Goal: Task Accomplishment & Management: Use online tool/utility

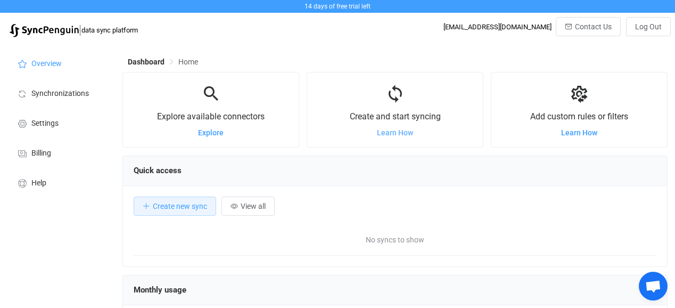
click at [394, 134] on span "Learn How" at bounding box center [395, 132] width 36 height 9
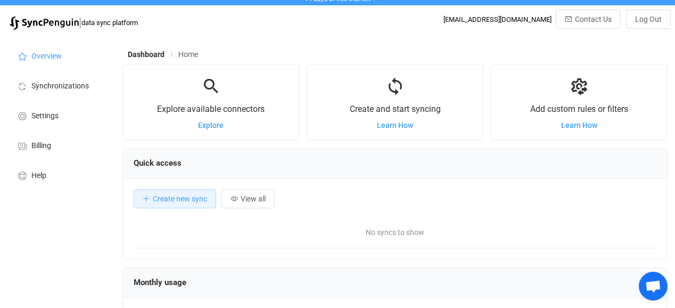
scroll to position [9, 0]
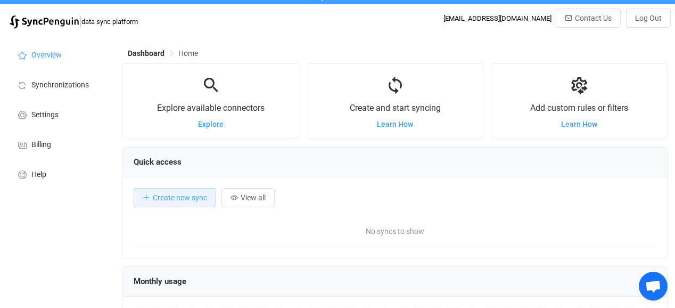
click at [209, 119] on div "Explore available connectors Explore" at bounding box center [211, 100] width 176 height 53
click at [209, 125] on span "Explore" at bounding box center [211, 124] width 26 height 9
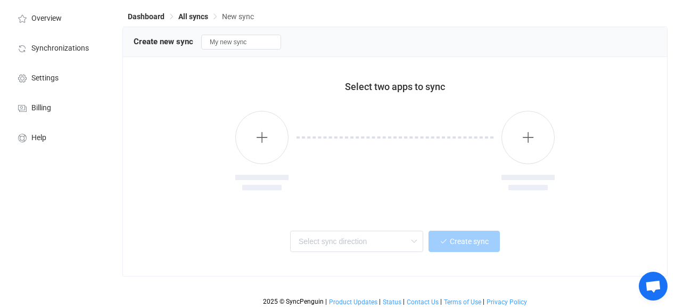
scroll to position [36, 0]
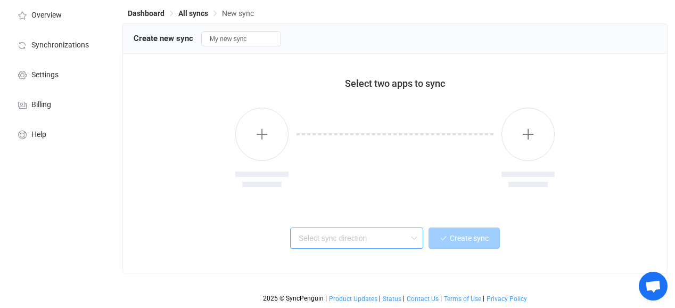
click at [370, 240] on input "text" at bounding box center [356, 237] width 133 height 21
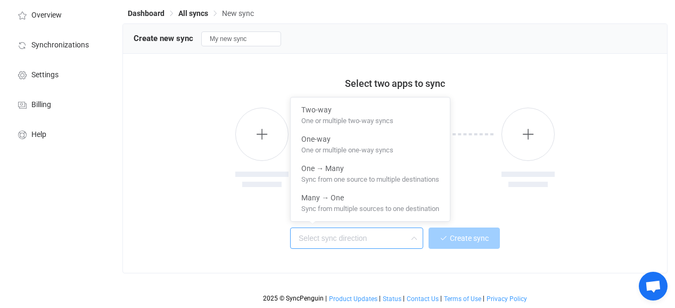
click at [195, 217] on div "Select two apps to sync Create sync" at bounding box center [395, 163] width 544 height 219
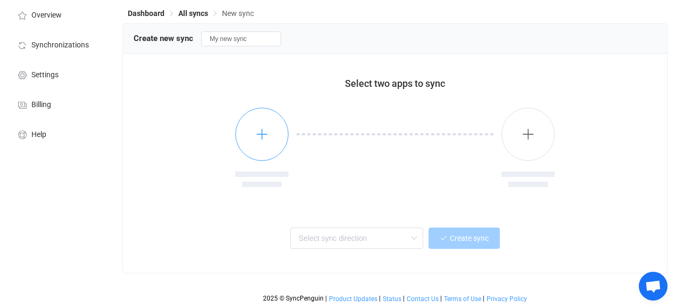
click at [267, 145] on button "button" at bounding box center [261, 133] width 53 height 53
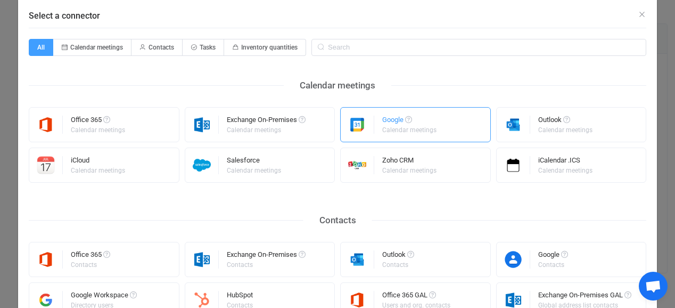
scroll to position [0, 0]
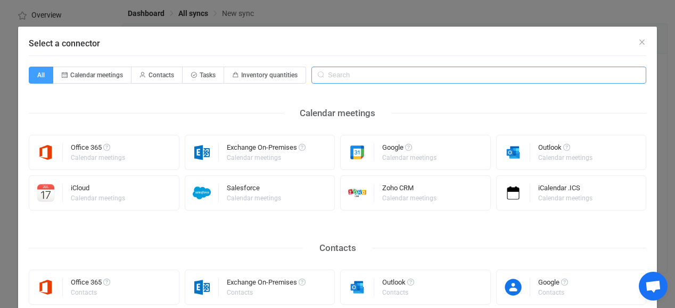
click at [401, 69] on input "Select a connector" at bounding box center [478, 75] width 335 height 17
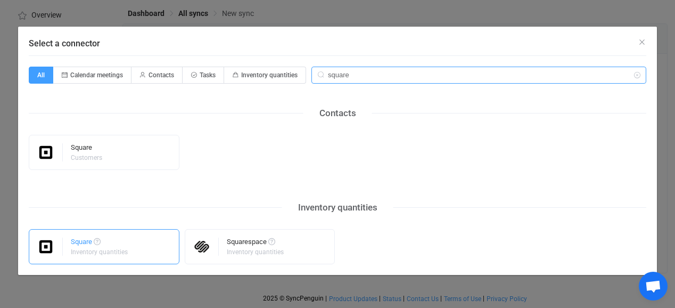
type input "square"
click at [43, 248] on img "Select a connector" at bounding box center [46, 246] width 34 height 18
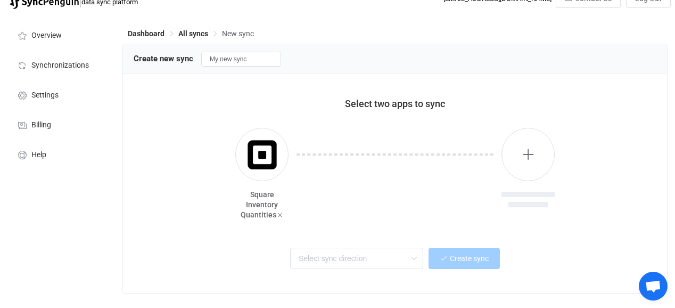
scroll to position [36, 0]
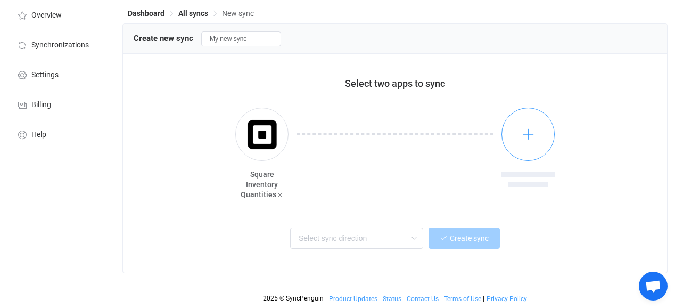
click at [530, 137] on icon "button" at bounding box center [527, 133] width 13 height 13
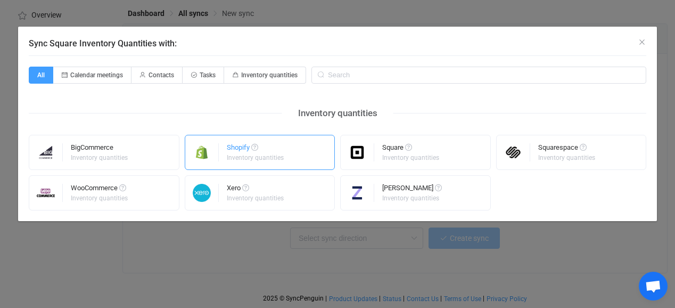
click at [201, 155] on img "Sync Square Inventory Quantities with:" at bounding box center [202, 152] width 34 height 18
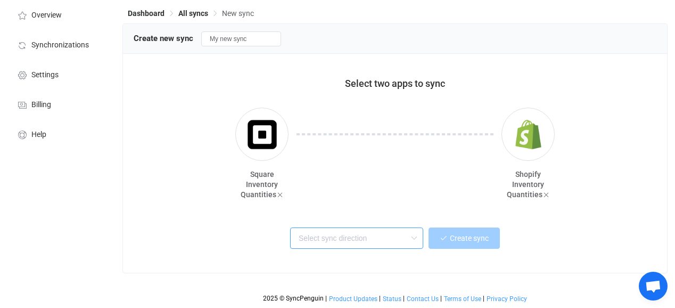
click at [364, 243] on input "text" at bounding box center [356, 237] width 133 height 21
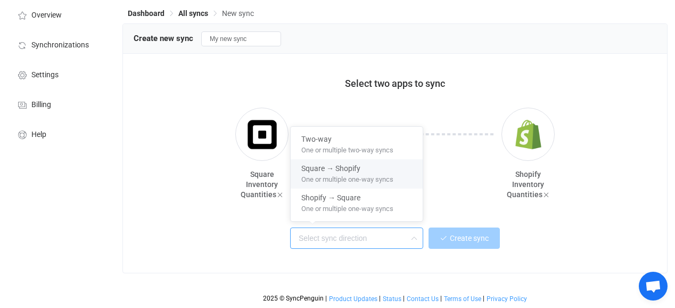
click at [367, 179] on span "One or multiple one-way syncs" at bounding box center [347, 177] width 92 height 12
type input "Square → Shopify"
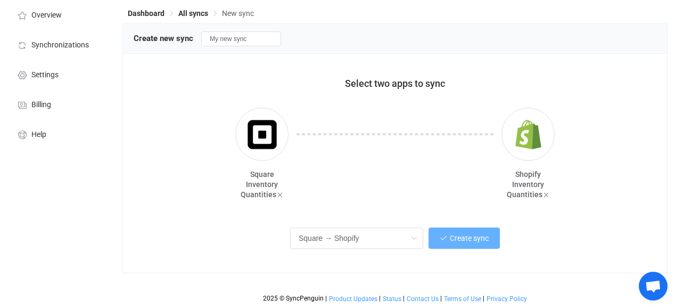
click at [452, 237] on span "Create sync" at bounding box center [469, 238] width 39 height 9
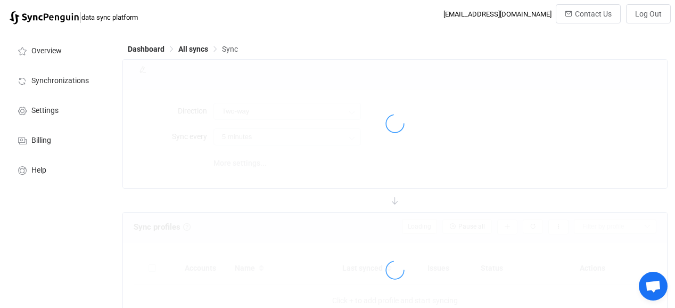
type input "Square → Shopify"
type input "10 minutes"
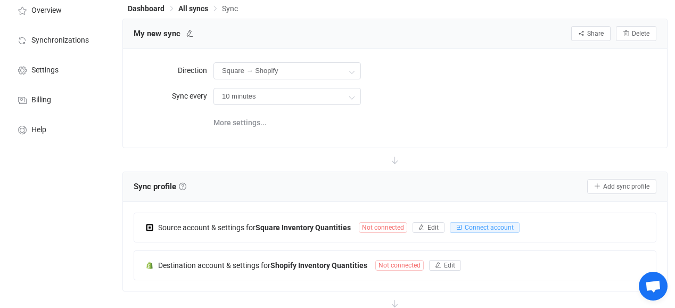
scroll to position [32, 0]
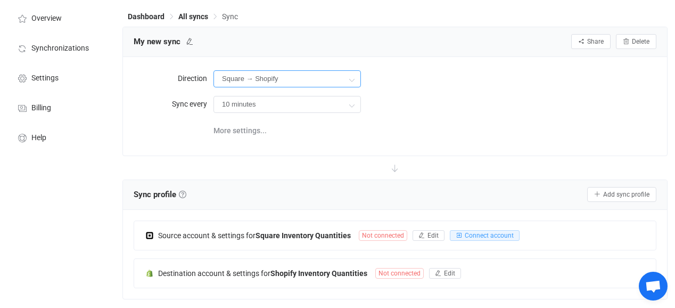
click at [284, 77] on input "Square → Shopify" at bounding box center [286, 78] width 147 height 17
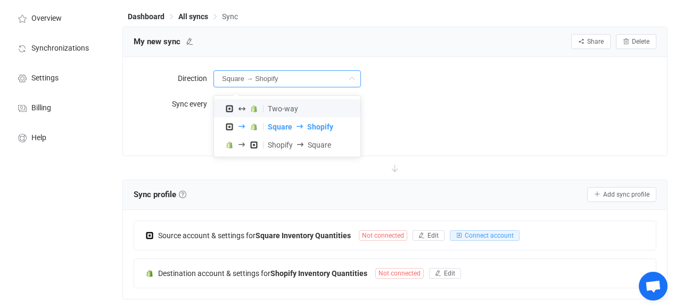
click at [286, 104] on span "Two-way" at bounding box center [283, 108] width 30 height 9
type input "Two-way"
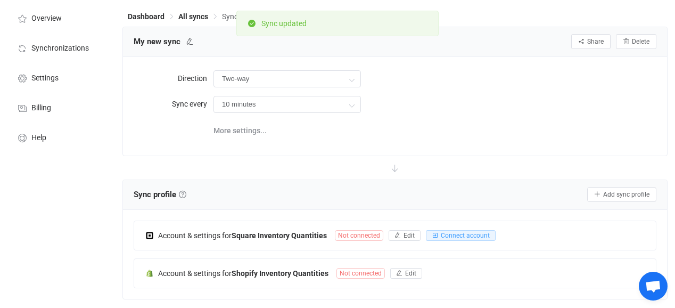
click at [416, 119] on div "More settings..." at bounding box center [434, 130] width 443 height 22
click at [345, 107] on icon at bounding box center [351, 104] width 13 height 21
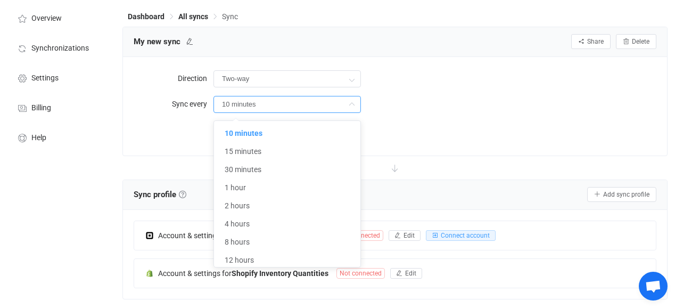
click at [433, 107] on div "10 minutes" at bounding box center [434, 104] width 443 height 22
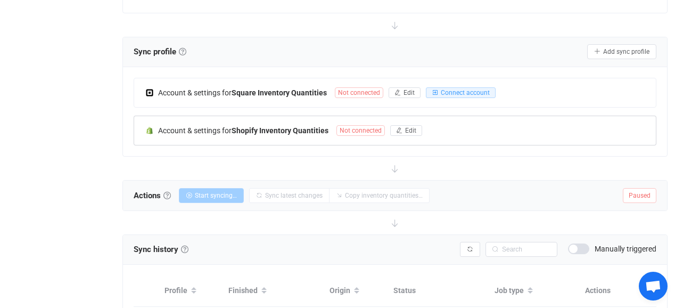
scroll to position [176, 0]
click at [479, 94] on span "Connect account" at bounding box center [465, 91] width 49 height 7
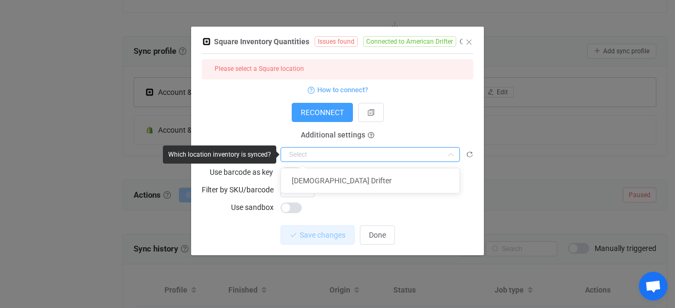
click at [417, 155] on input "dialog" at bounding box center [369, 154] width 179 height 15
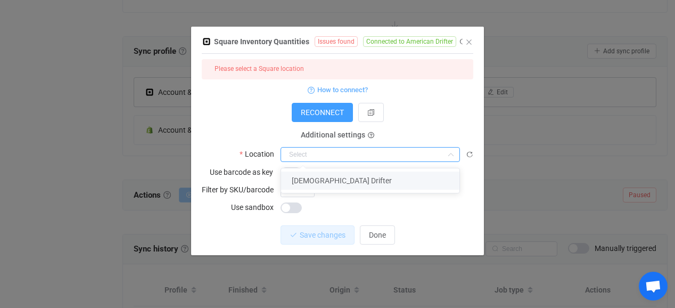
click at [404, 173] on li "American Drifter" at bounding box center [370, 180] width 178 height 18
type input "American Drifter"
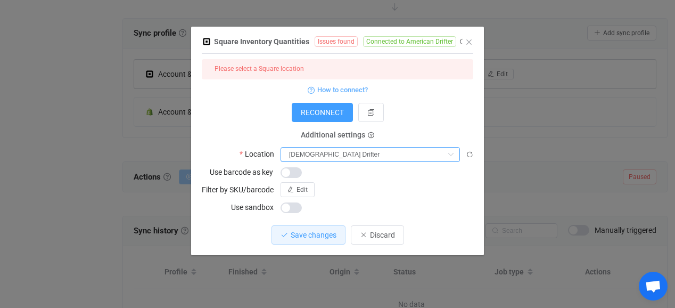
scroll to position [196, 0]
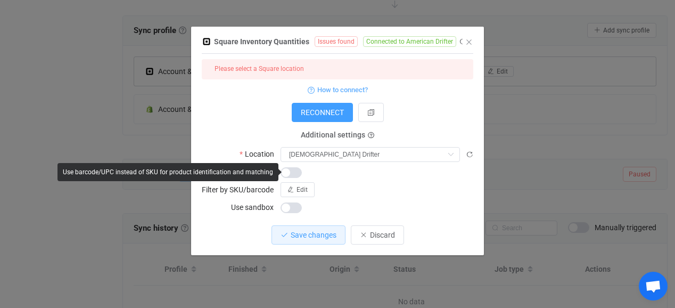
click at [290, 174] on span "dialog" at bounding box center [290, 172] width 21 height 11
click at [298, 171] on span "dialog" at bounding box center [290, 172] width 21 height 11
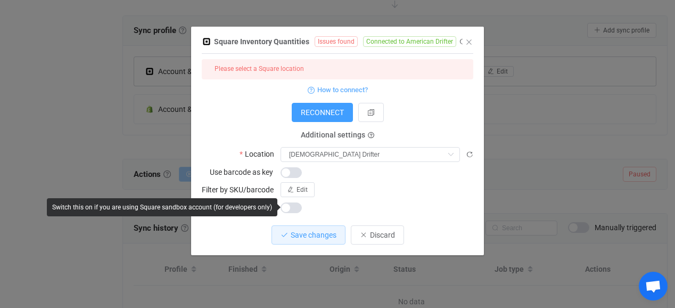
click at [388, 201] on div "dialog" at bounding box center [376, 207] width 193 height 15
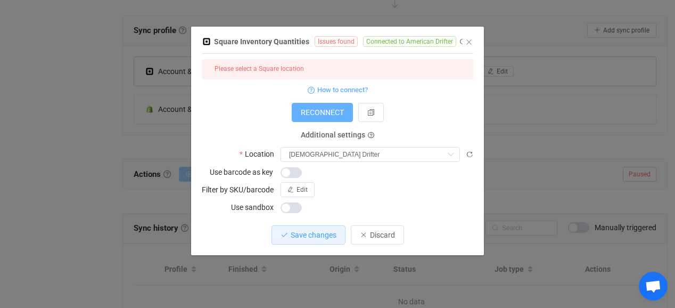
click at [324, 118] on button "RECONNECT" at bounding box center [322, 112] width 61 height 19
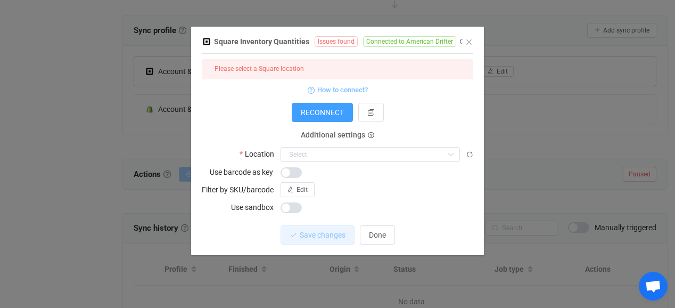
click at [345, 90] on span "How to connect?" at bounding box center [342, 90] width 51 height 12
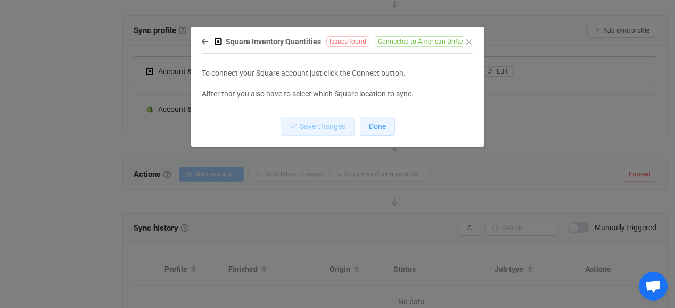
click at [385, 123] on span "Done" at bounding box center [377, 126] width 17 height 9
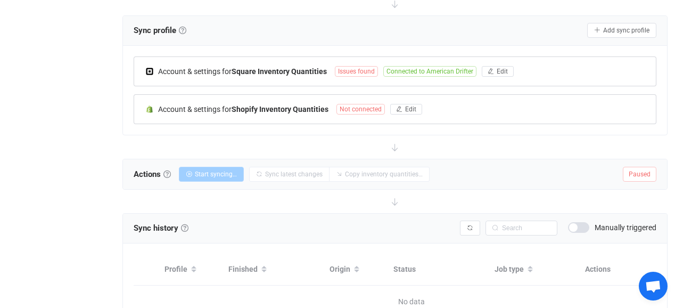
click at [367, 109] on span "Not connected" at bounding box center [360, 109] width 48 height 11
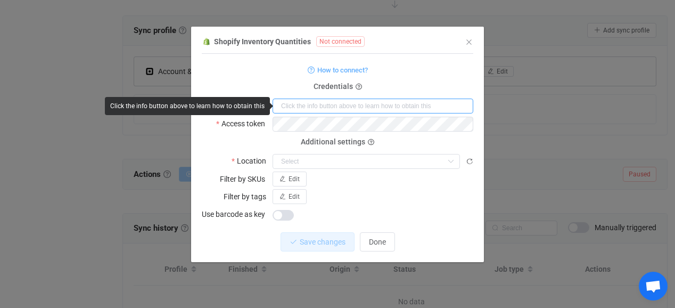
click at [359, 110] on input "dialog" at bounding box center [372, 105] width 201 height 15
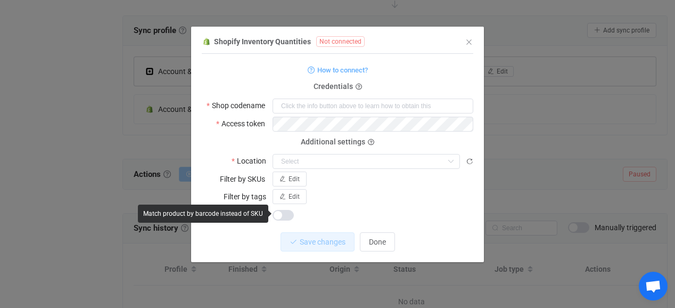
click at [430, 206] on div "dialog" at bounding box center [372, 213] width 201 height 15
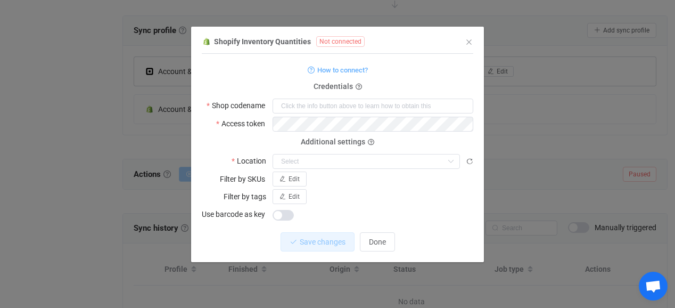
click at [424, 203] on form "How to connect? Credentials Shop codename Access token Deprecated API Key Depre…" at bounding box center [337, 142] width 271 height 159
click at [458, 82] on form "How to connect? Credentials Shop codename Access token Deprecated API Key Depre…" at bounding box center [337, 142] width 271 height 159
click at [353, 74] on span "How to connect?" at bounding box center [342, 70] width 51 height 12
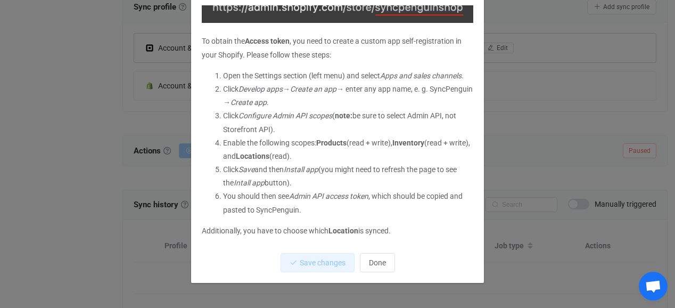
scroll to position [55, 0]
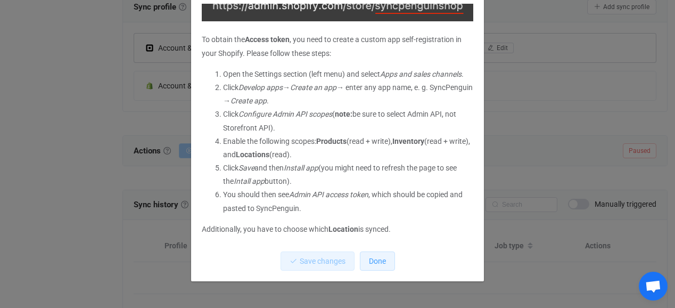
click at [385, 257] on span "Done" at bounding box center [377, 260] width 17 height 9
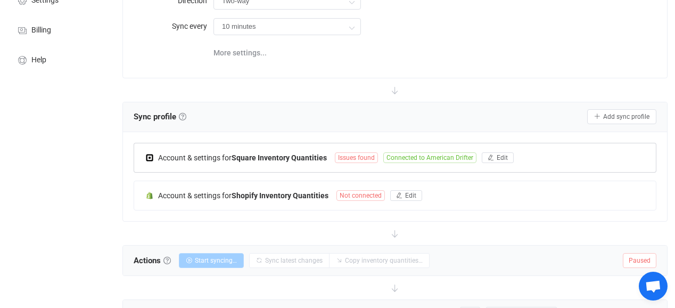
scroll to position [112, 0]
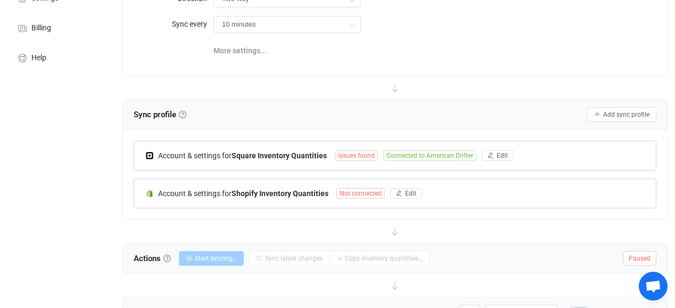
click at [368, 193] on span "Not connected" at bounding box center [360, 193] width 48 height 11
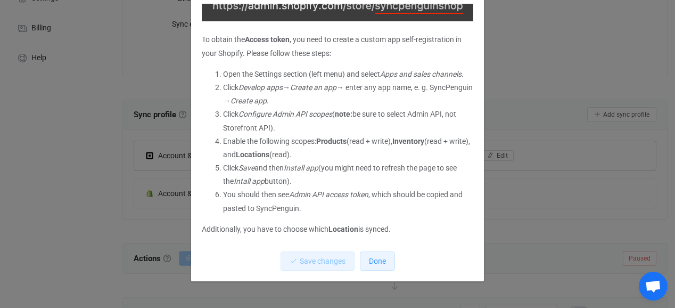
click at [377, 262] on span "Done" at bounding box center [377, 260] width 17 height 9
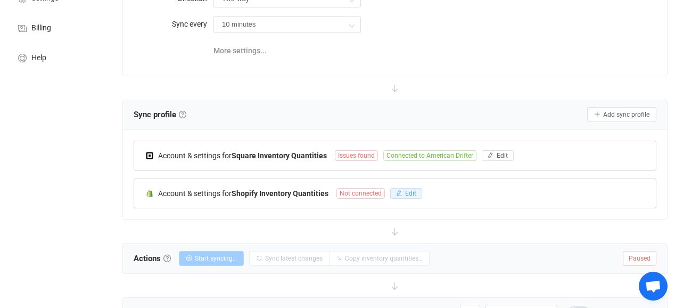
click at [412, 192] on span "Edit" at bounding box center [410, 192] width 11 height 7
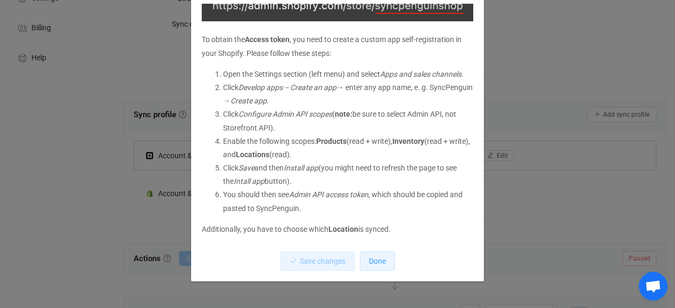
click at [380, 263] on span "Done" at bounding box center [377, 260] width 17 height 9
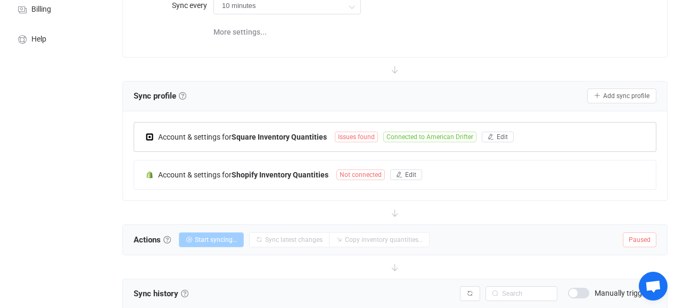
scroll to position [131, 0]
click at [434, 136] on span "Connected to American Drifter" at bounding box center [429, 136] width 93 height 11
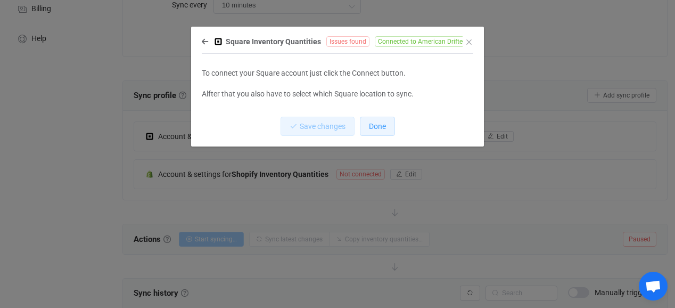
click at [385, 131] on button "Done" at bounding box center [377, 126] width 35 height 19
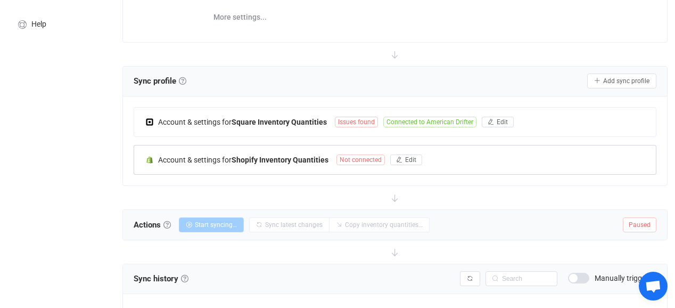
scroll to position [147, 0]
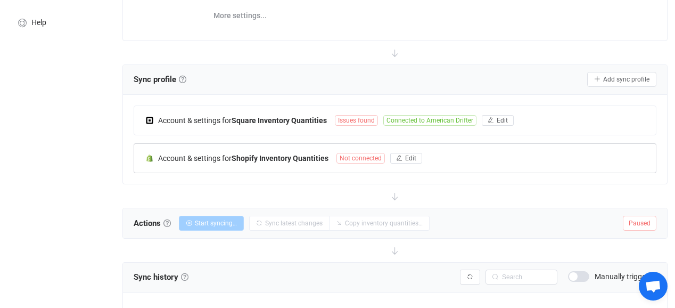
click at [352, 155] on span "Not connected" at bounding box center [360, 158] width 48 height 11
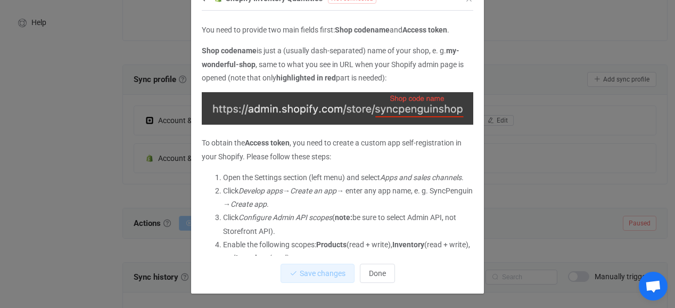
scroll to position [0, 0]
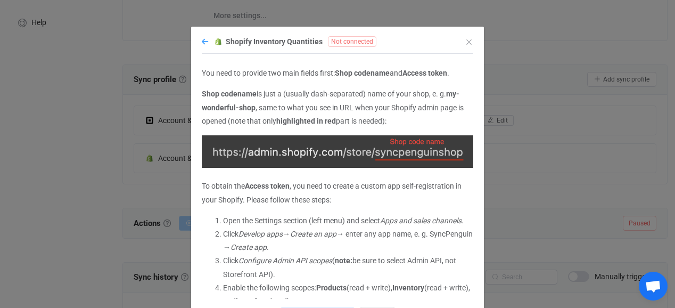
click at [203, 42] on icon "dialog" at bounding box center [205, 41] width 6 height 7
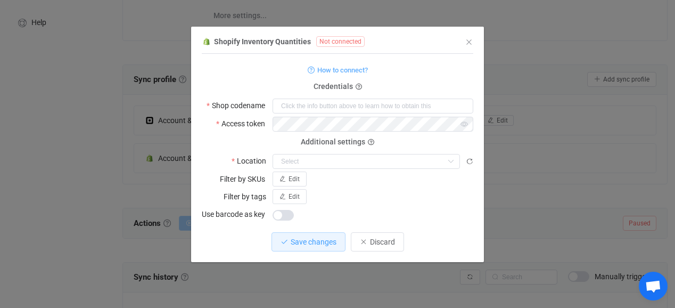
click at [468, 224] on div "1 { { "shopName": null, "accessToken": "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"…" at bounding box center [337, 158] width 271 height 208
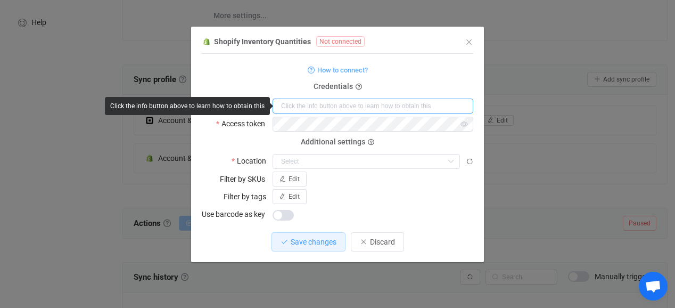
click at [384, 104] on input "dialog" at bounding box center [372, 105] width 201 height 15
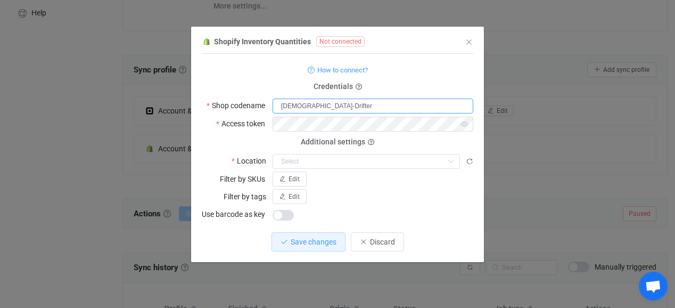
scroll to position [157, 0]
click at [410, 158] on input "dialog" at bounding box center [365, 161] width 187 height 15
click at [447, 214] on div "dialog" at bounding box center [372, 213] width 201 height 15
click at [321, 238] on span "Save changes" at bounding box center [314, 241] width 46 height 9
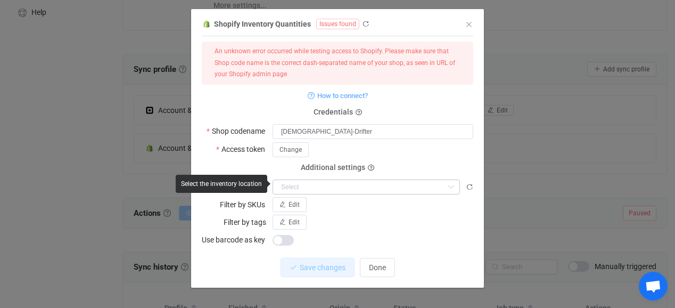
scroll to position [20, 0]
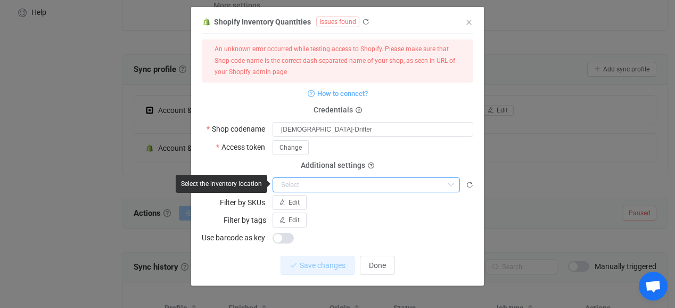
click at [407, 186] on input "dialog" at bounding box center [365, 184] width 187 height 15
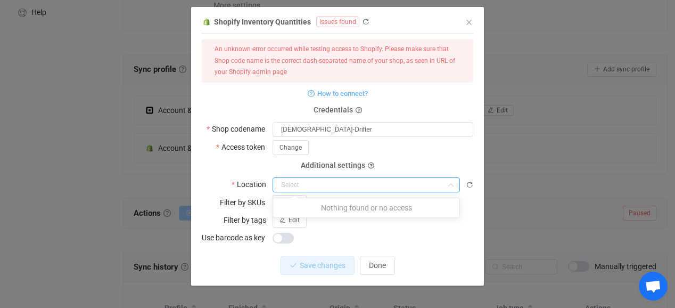
click at [449, 245] on div "1 { { "shopName": "American-Drifter", "accessToken": "***", "locationId": null,…" at bounding box center [337, 143] width 271 height 208
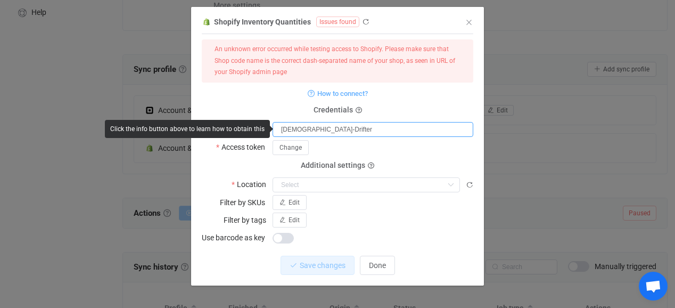
click at [286, 130] on input "American-Drifter" at bounding box center [372, 129] width 201 height 15
click at [312, 130] on input "american-Drifter" at bounding box center [372, 129] width 201 height 15
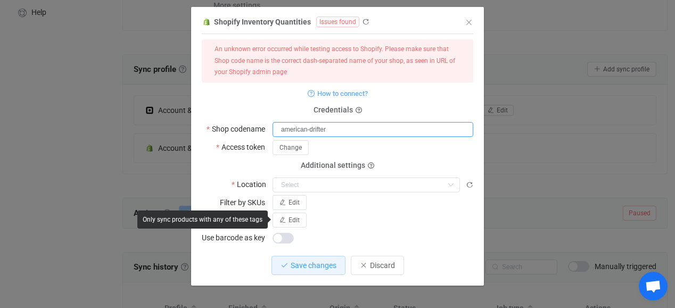
type input "american-drifter"
click at [402, 223] on div "Edit" at bounding box center [372, 219] width 201 height 15
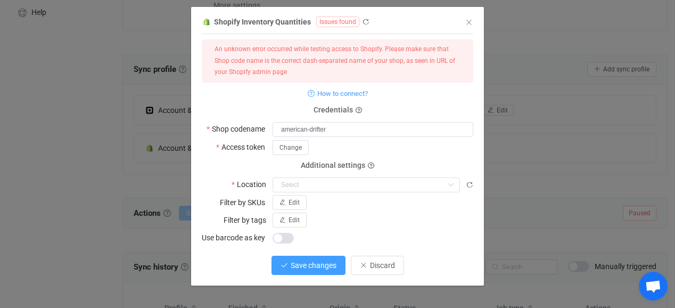
click at [320, 264] on span "Save changes" at bounding box center [314, 265] width 46 height 9
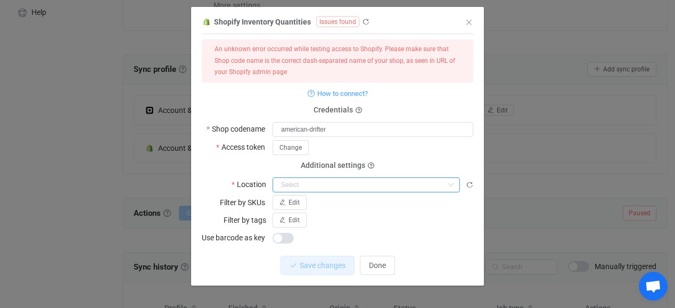
click at [396, 188] on input "dialog" at bounding box center [365, 184] width 187 height 15
click at [421, 238] on div "dialog" at bounding box center [372, 237] width 201 height 15
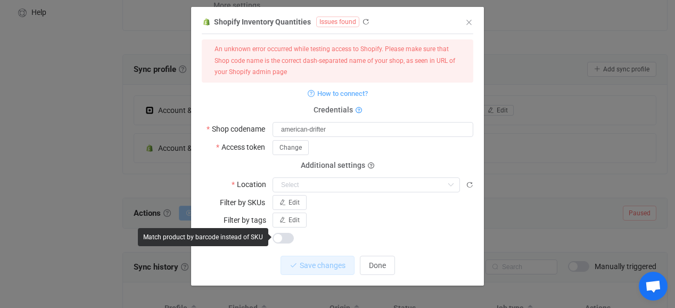
click at [357, 110] on icon "dialog" at bounding box center [358, 110] width 6 height 6
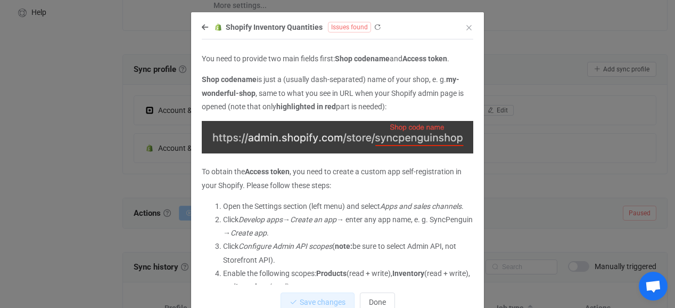
scroll to position [18, 0]
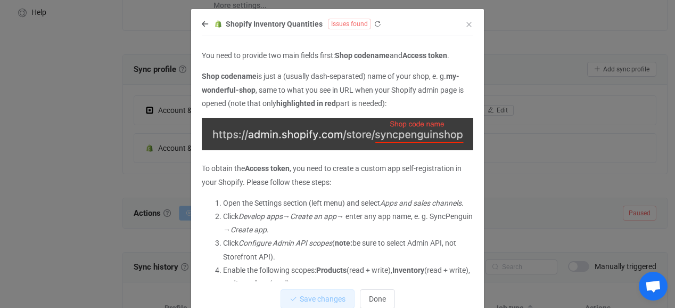
click at [653, 276] on span "Open chat" at bounding box center [652, 285] width 29 height 29
click at [206, 24] on icon "dialog" at bounding box center [205, 23] width 6 height 7
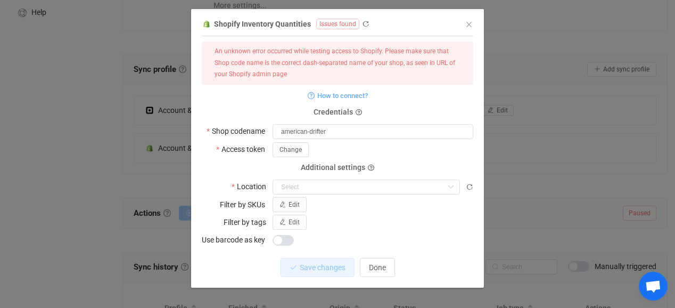
click at [659, 286] on span "Open chat" at bounding box center [652, 287] width 17 height 14
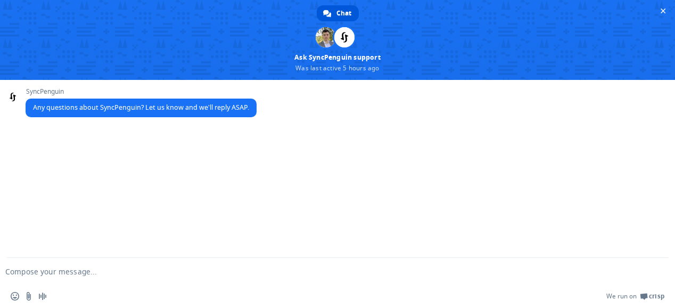
click at [121, 287] on div "Insert an emoji Send a file Audio message We run on Crisp" at bounding box center [337, 295] width 675 height 23
click at [120, 273] on textarea "Compose your message..." at bounding box center [320, 272] width 630 height 10
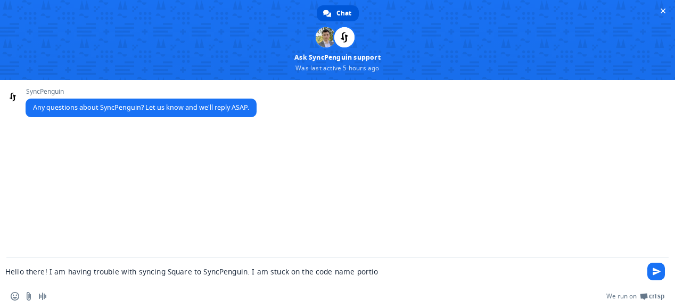
type textarea "Hello there! I am having trouble with syncing Square to SyncPenguin. I am stuck…"
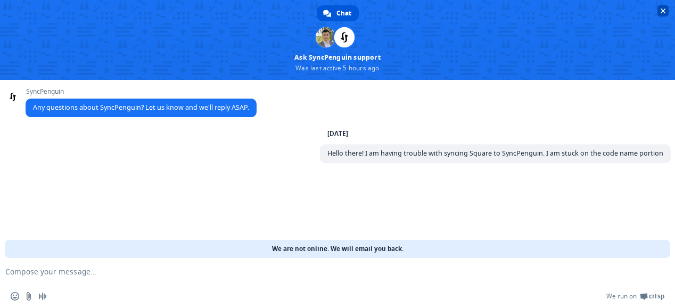
click at [661, 11] on span "Close chat" at bounding box center [662, 11] width 5 height 5
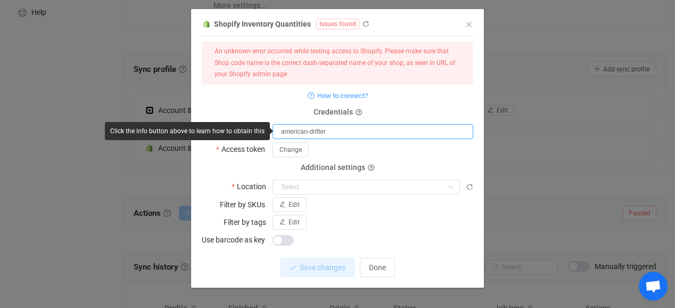
click at [345, 131] on input "american-drifter" at bounding box center [372, 131] width 201 height 15
click at [311, 133] on input "american-drifter" at bounding box center [372, 131] width 201 height 15
click at [309, 133] on input "american-drifter" at bounding box center [372, 131] width 201 height 15
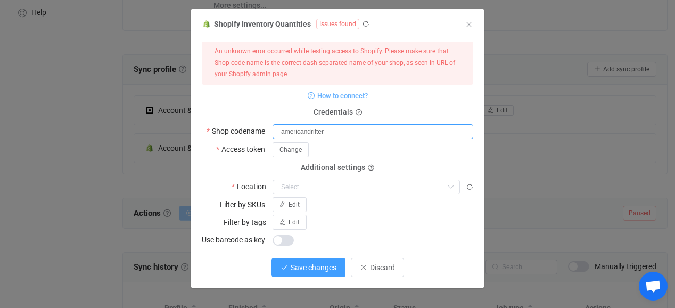
type input "americandrifter"
click at [311, 268] on span "Save changes" at bounding box center [314, 267] width 46 height 9
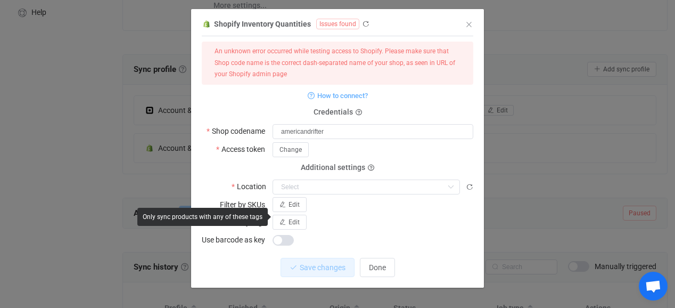
scroll to position [23, 0]
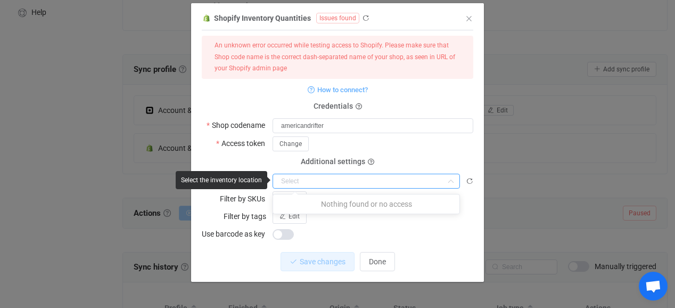
click at [387, 182] on input "dialog" at bounding box center [365, 180] width 187 height 15
click at [427, 231] on div "dialog" at bounding box center [372, 233] width 201 height 15
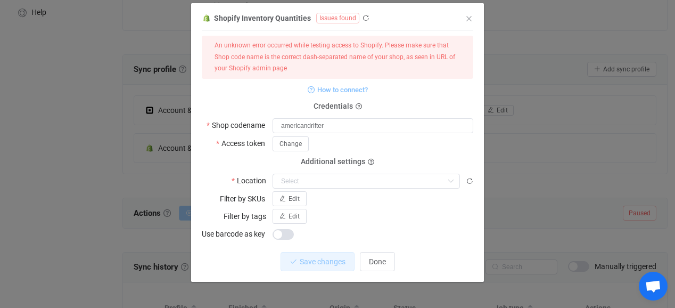
click at [347, 94] on span "How to connect?" at bounding box center [342, 90] width 51 height 12
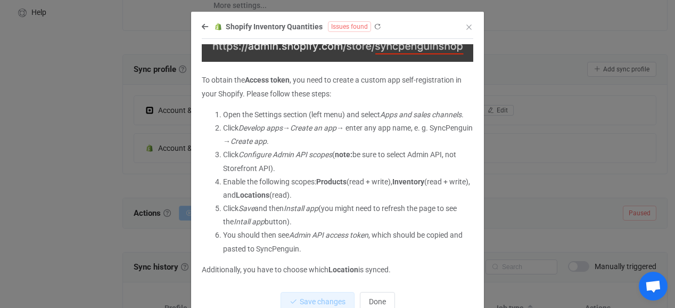
scroll to position [0, 0]
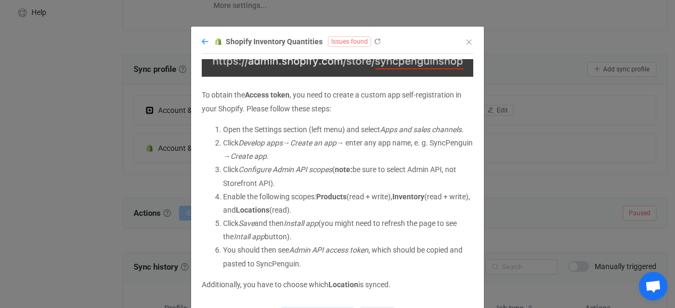
click at [205, 42] on icon "dialog" at bounding box center [205, 41] width 6 height 7
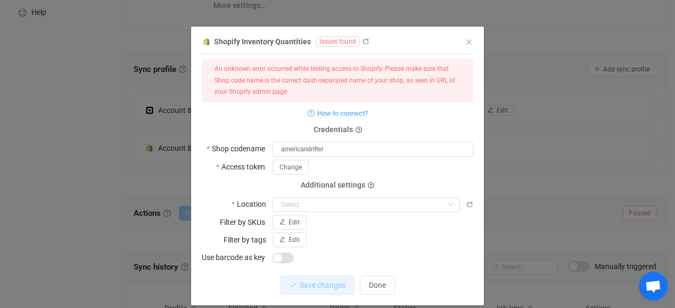
scroll to position [23, 0]
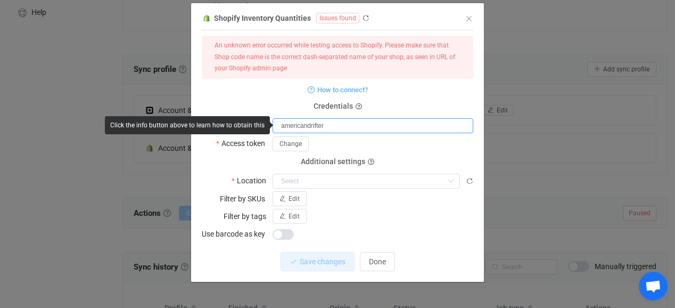
click at [280, 123] on input "americandrifter" at bounding box center [372, 125] width 201 height 15
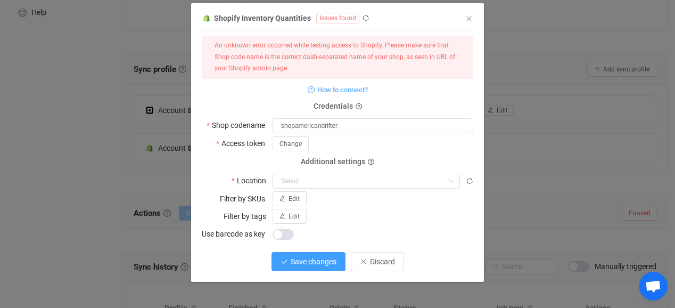
click at [310, 263] on span "Save changes" at bounding box center [314, 261] width 46 height 9
click at [374, 128] on input "shopamericandrifter" at bounding box center [372, 125] width 201 height 15
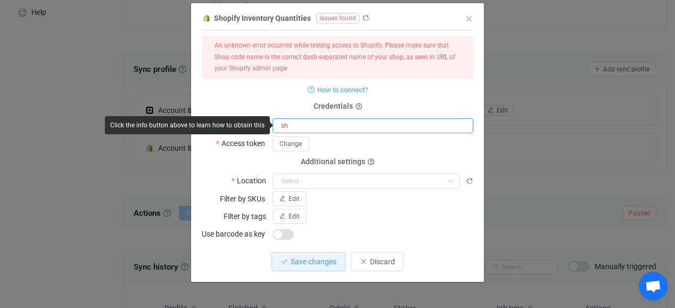
type input "s"
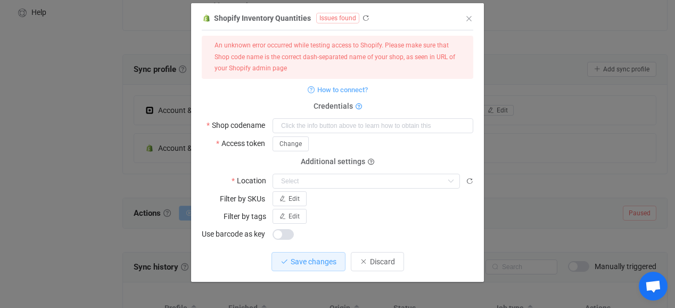
click at [356, 109] on icon "dialog" at bounding box center [358, 107] width 6 height 6
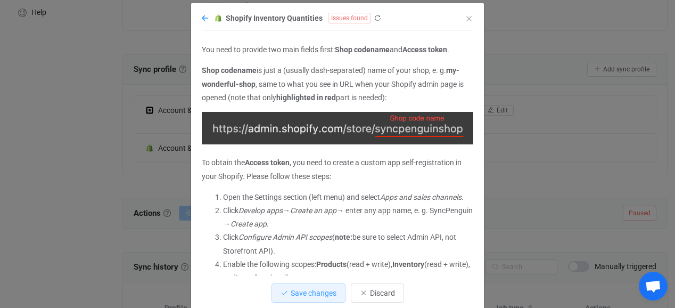
click at [202, 18] on icon "dialog" at bounding box center [205, 17] width 6 height 7
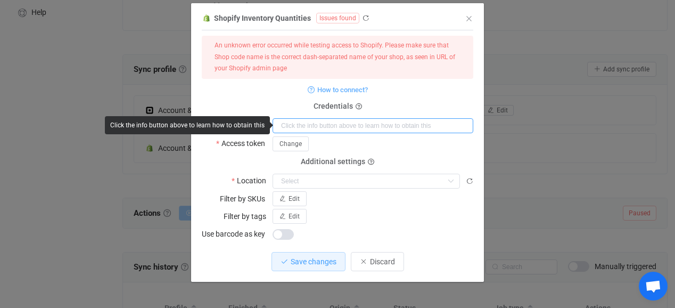
click at [300, 127] on input "dialog" at bounding box center [372, 125] width 201 height 15
paste input "55e5d6-3"
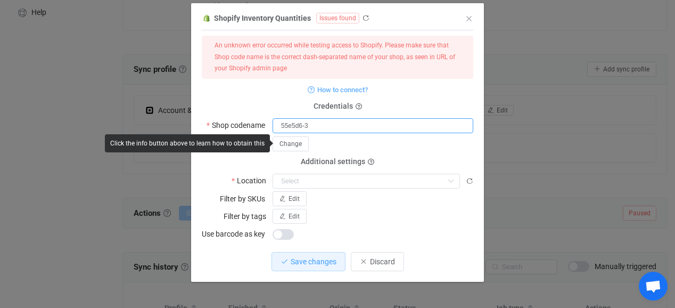
type input "55e5d6-3"
click at [412, 147] on div "Change" at bounding box center [372, 143] width 201 height 15
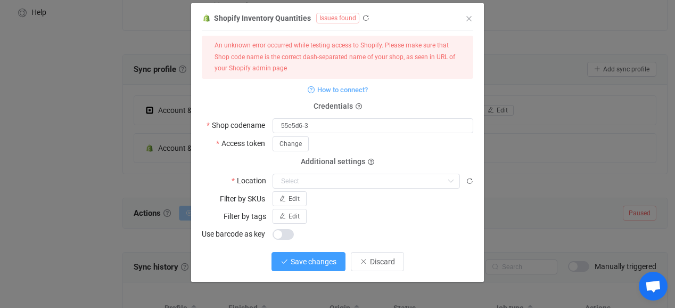
click at [321, 267] on button "Save changes" at bounding box center [308, 261] width 74 height 19
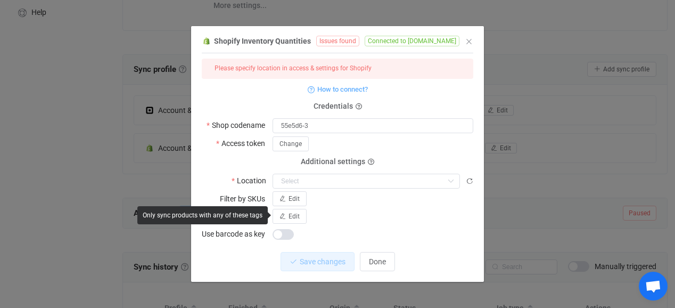
scroll to position [163, 0]
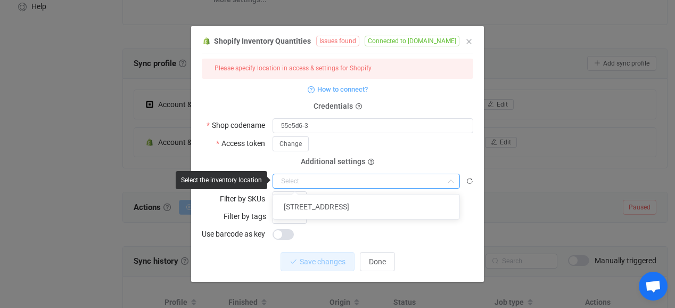
click at [355, 180] on input "dialog" at bounding box center [365, 180] width 187 height 15
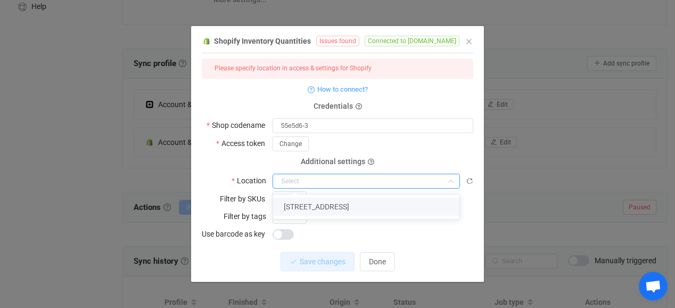
click at [351, 201] on li "1906 S. 1st St." at bounding box center [366, 206] width 186 height 18
type input "1906 S. 1st St."
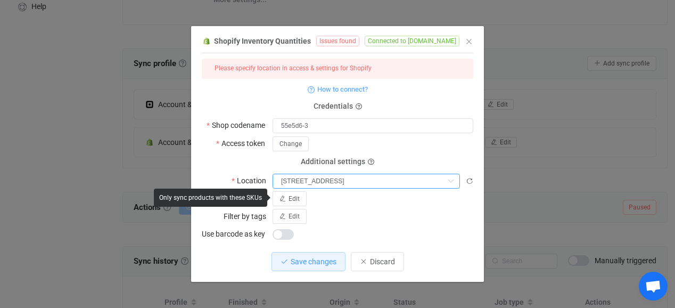
scroll to position [165, 0]
click at [403, 204] on div "Edit" at bounding box center [372, 198] width 201 height 15
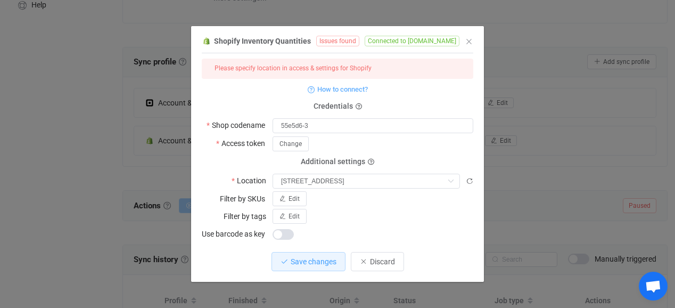
click at [411, 221] on div "Edit" at bounding box center [372, 216] width 201 height 15
click at [299, 195] on span "Edit" at bounding box center [293, 198] width 11 height 7
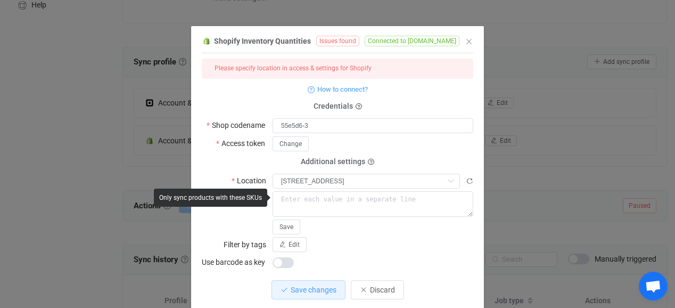
click at [396, 233] on form "Please specify location in access & settings for Shopify How to connect? Creden…" at bounding box center [337, 164] width 271 height 211
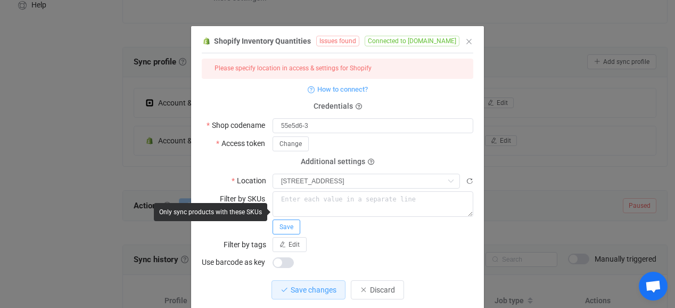
click at [294, 220] on button "Save" at bounding box center [286, 226] width 28 height 15
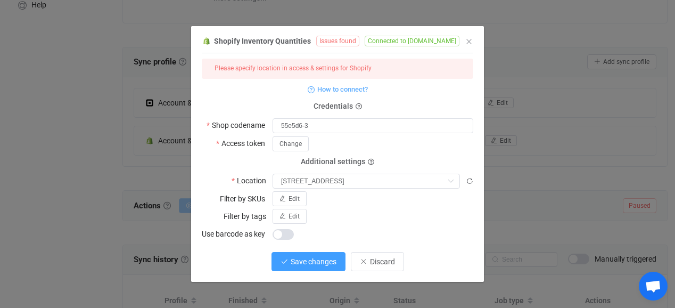
click at [317, 265] on button "Save changes" at bounding box center [308, 261] width 74 height 19
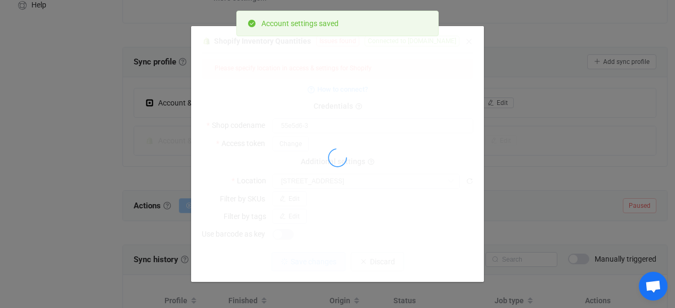
scroll to position [0, 0]
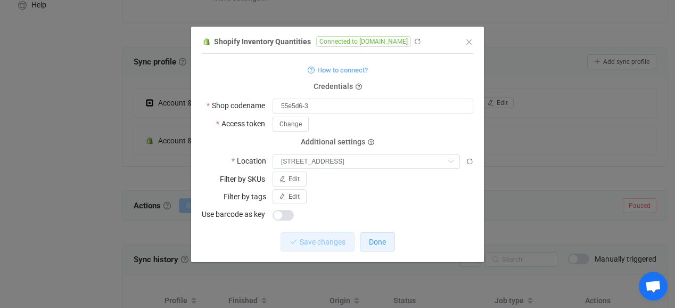
click at [380, 236] on button "Done" at bounding box center [377, 241] width 35 height 19
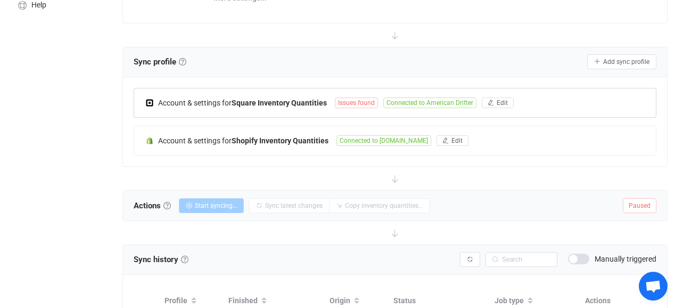
click at [355, 103] on span "Issues found" at bounding box center [356, 102] width 43 height 11
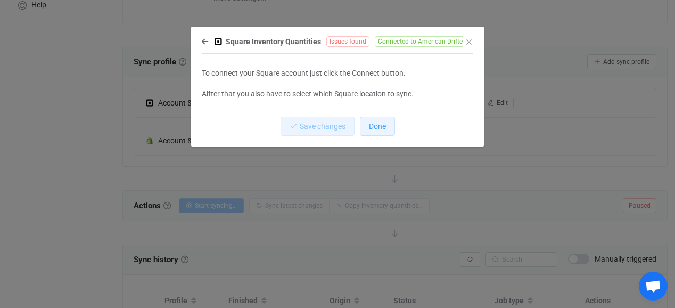
click at [387, 124] on button "Done" at bounding box center [377, 126] width 35 height 19
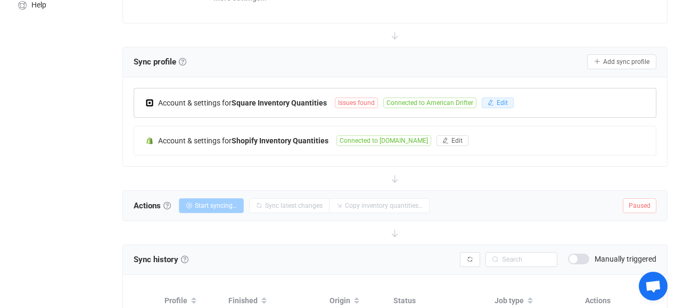
click at [494, 103] on button "Edit" at bounding box center [498, 102] width 32 height 11
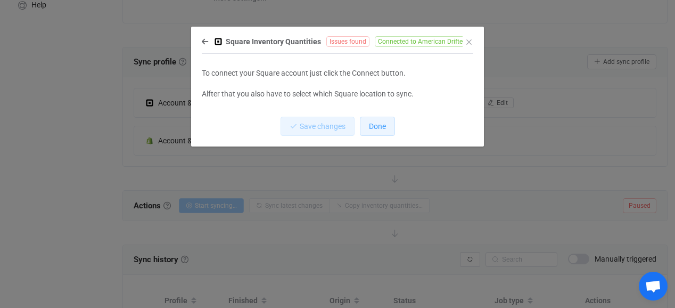
click at [379, 125] on span "Done" at bounding box center [377, 126] width 17 height 9
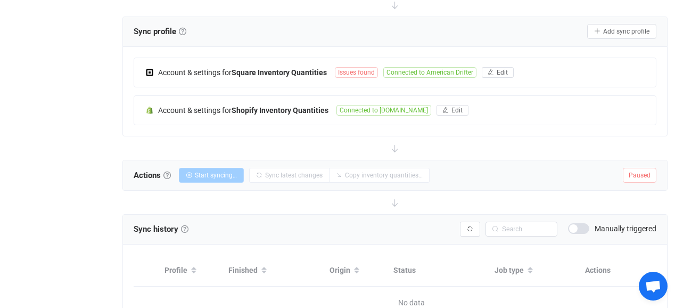
scroll to position [197, 0]
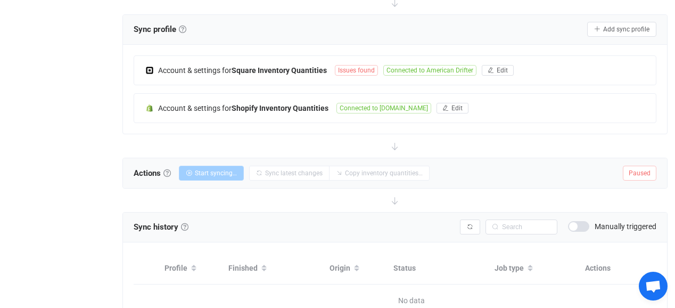
click at [635, 173] on span "Paused" at bounding box center [640, 172] width 34 height 15
click at [341, 69] on span "Issues found" at bounding box center [356, 70] width 43 height 11
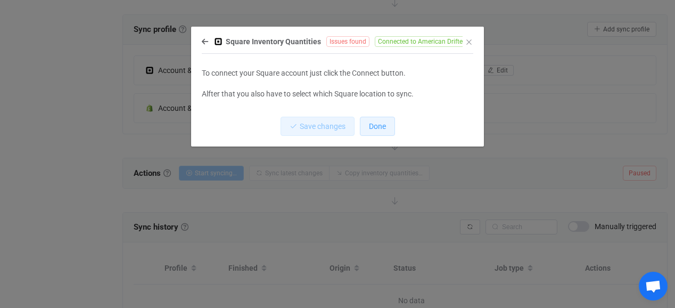
click at [386, 127] on button "Done" at bounding box center [377, 126] width 35 height 19
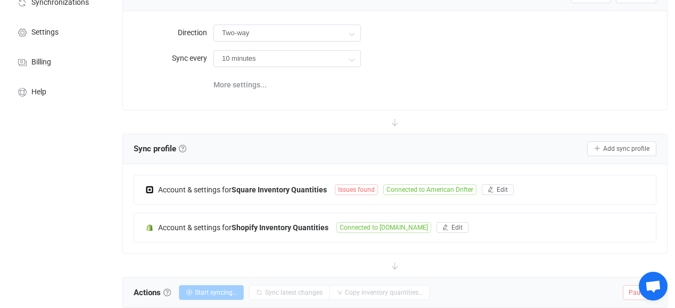
scroll to position [80, 0]
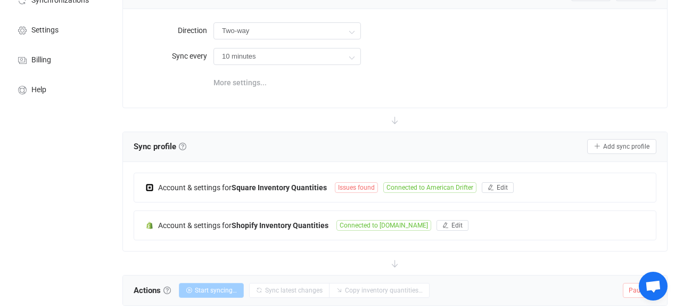
click at [251, 77] on span "More settings..." at bounding box center [239, 82] width 53 height 21
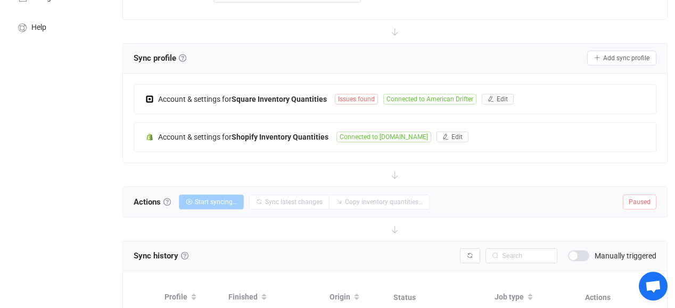
scroll to position [141, 0]
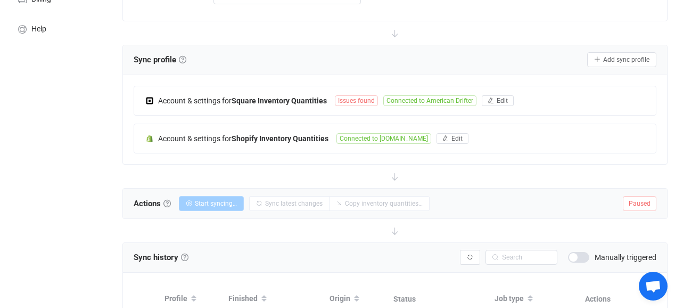
click at [651, 288] on span "Open chat" at bounding box center [652, 287] width 17 height 14
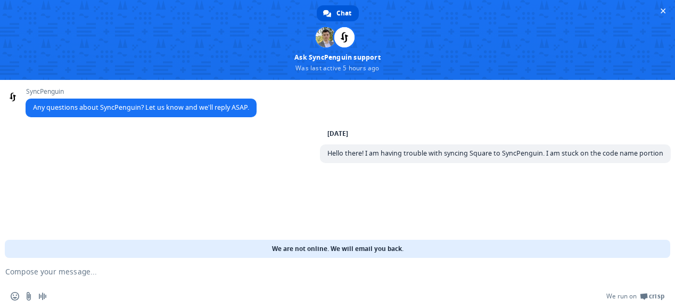
click at [378, 276] on textarea "Compose your message..." at bounding box center [320, 272] width 630 height 10
click at [659, 12] on span "Close chat" at bounding box center [662, 10] width 11 height 11
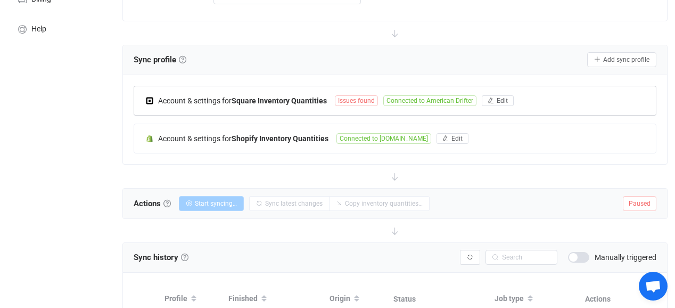
click at [370, 99] on span "Issues found" at bounding box center [356, 100] width 43 height 11
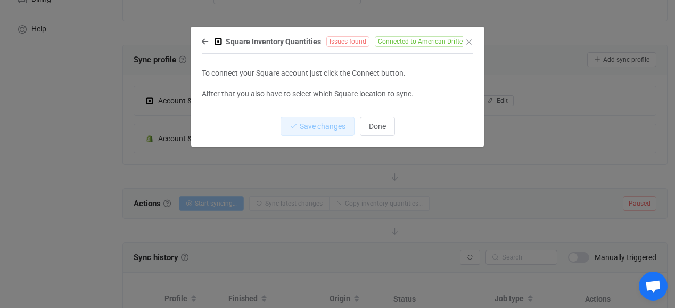
click at [401, 46] on span "Connected to American Drifter" at bounding box center [421, 41] width 93 height 11
click at [401, 42] on span "Connected to American Drifter" at bounding box center [421, 41] width 93 height 11
click at [209, 46] on div "Square Inventory Quantities Issues found Connected to American Drifter" at bounding box center [332, 41] width 261 height 13
click at [206, 43] on icon "dialog" at bounding box center [205, 41] width 6 height 7
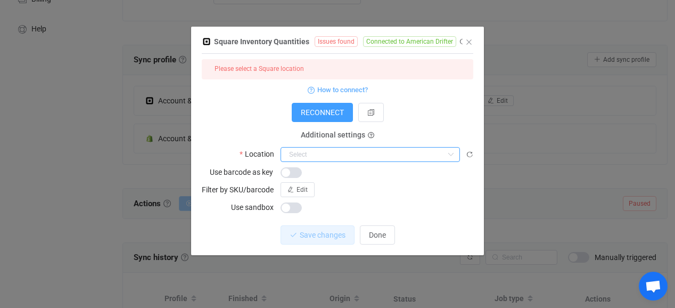
click at [389, 159] on input "dialog" at bounding box center [369, 154] width 179 height 15
click at [377, 178] on li "American Drifter" at bounding box center [370, 180] width 178 height 18
type input "American Drifter"
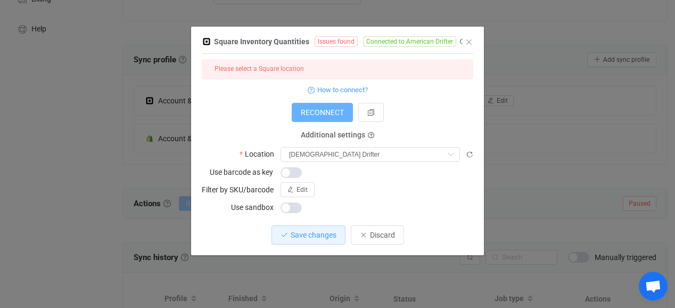
click at [322, 117] on button "RECONNECT" at bounding box center [322, 112] width 61 height 19
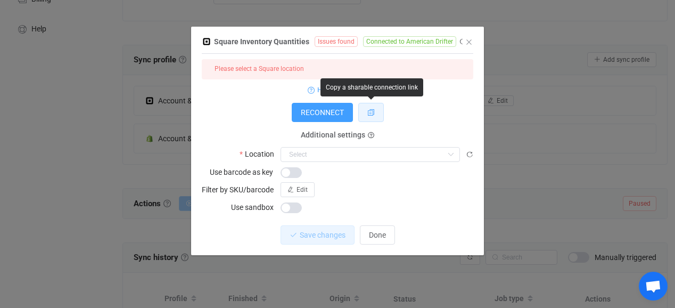
click at [374, 112] on icon "dialog" at bounding box center [370, 112] width 7 height 7
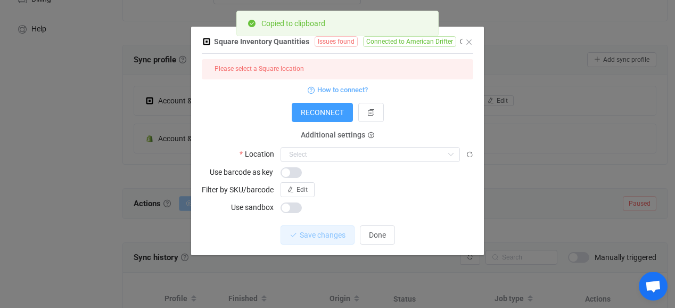
click at [423, 124] on form "Please select a Square location How to connect? RECONNECT Additional settings L…" at bounding box center [337, 136] width 271 height 155
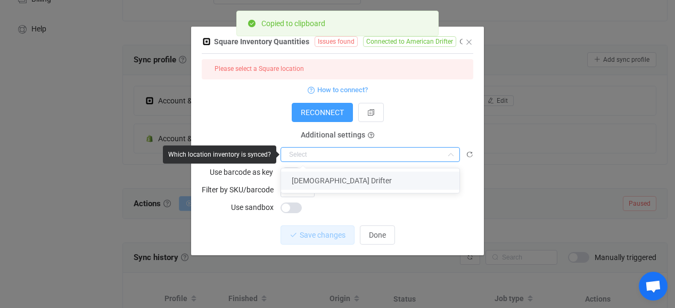
click at [332, 152] on input "dialog" at bounding box center [369, 154] width 179 height 15
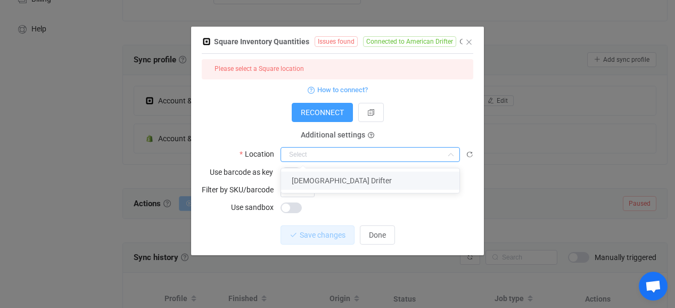
click at [329, 176] on span "American Drifter" at bounding box center [342, 180] width 100 height 9
type input "American Drifter"
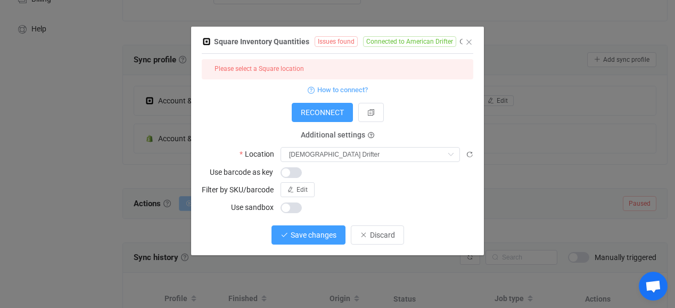
click at [321, 233] on span "Save changes" at bounding box center [314, 234] width 46 height 9
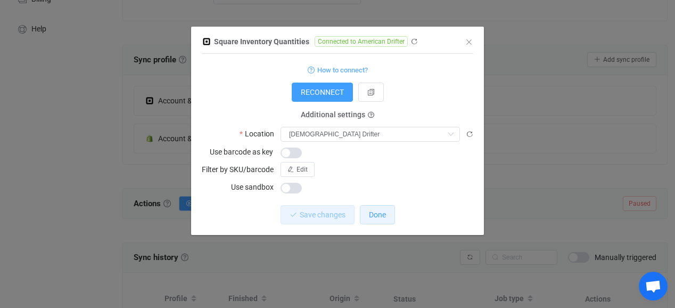
click at [374, 218] on span "Done" at bounding box center [377, 214] width 17 height 9
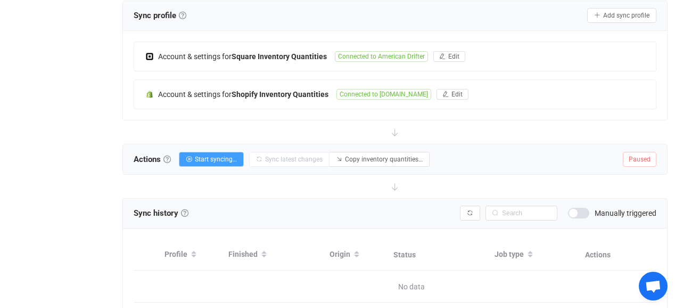
scroll to position [188, 0]
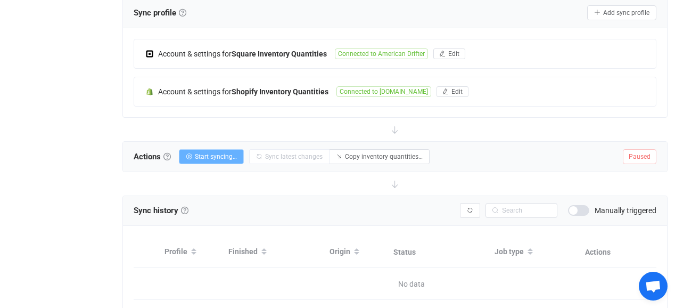
click at [221, 155] on span "Start syncing…" at bounding box center [216, 156] width 42 height 7
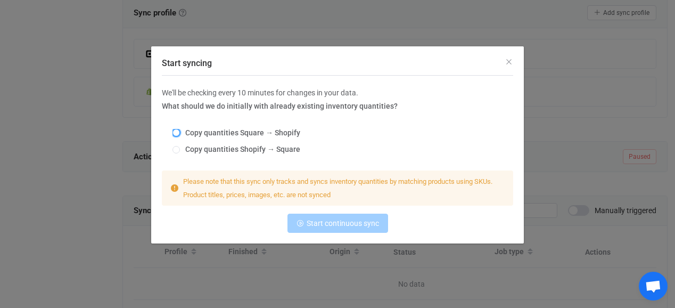
click at [173, 132] on span "Start syncing" at bounding box center [175, 132] width 7 height 7
click at [173, 132] on input "Copy quantities Square → Shopify" at bounding box center [175, 133] width 7 height 9
radio input "true"
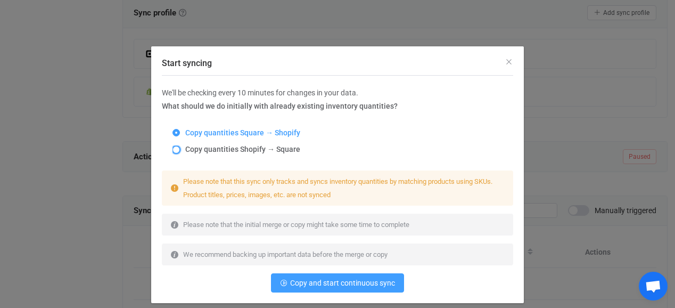
click at [175, 152] on span "Start syncing" at bounding box center [175, 149] width 7 height 7
click at [175, 152] on input "Copy quantities Shopify → Square" at bounding box center [175, 150] width 7 height 9
radio input "true"
radio input "false"
radio input "true"
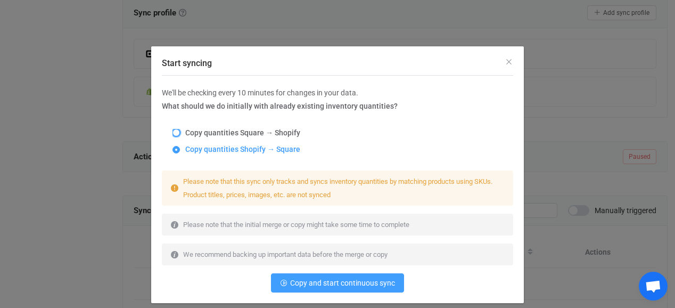
click at [176, 132] on span "Start syncing" at bounding box center [175, 132] width 7 height 7
click at [176, 132] on input "Copy quantities Square → Shopify" at bounding box center [175, 133] width 7 height 9
radio input "true"
radio input "false"
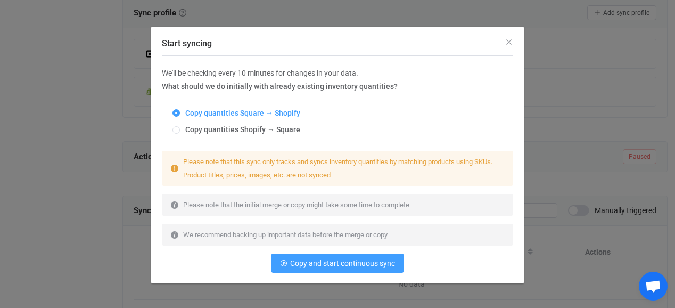
scroll to position [20, 0]
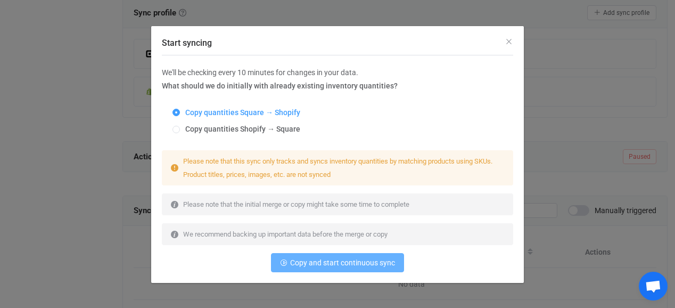
click at [356, 267] on button "Copy and start continuous sync" at bounding box center [337, 262] width 133 height 19
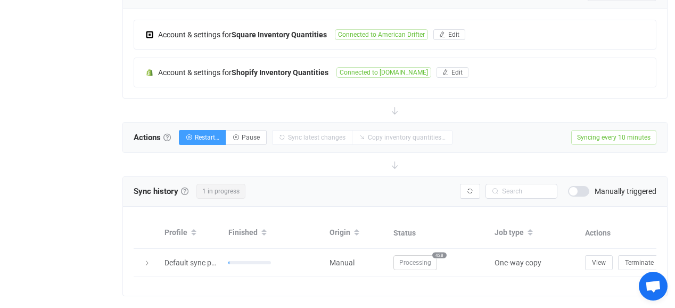
scroll to position [229, 0]
